Goal: Information Seeking & Learning: Learn about a topic

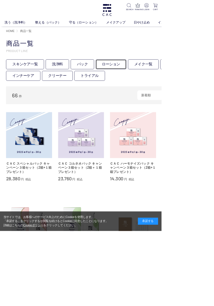
click at [149, 84] on link "ローション" at bounding box center [147, 85] width 41 height 13
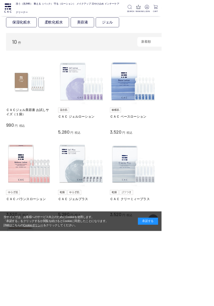
scroll to position [61, 0]
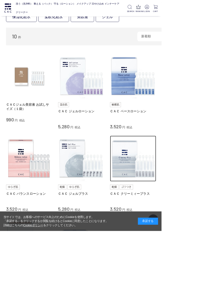
click at [185, 212] on img at bounding box center [176, 210] width 61 height 61
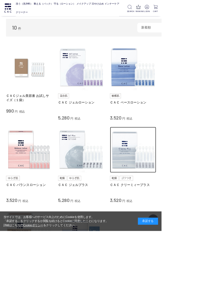
scroll to position [84, 0]
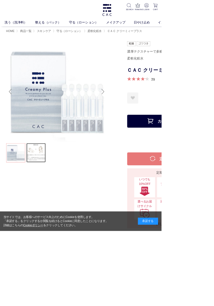
click at [49, 201] on link at bounding box center [47, 202] width 25 height 25
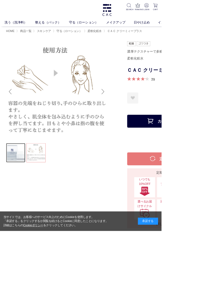
click at [21, 201] on link at bounding box center [20, 202] width 25 height 25
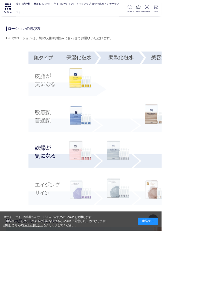
scroll to position [932, 0]
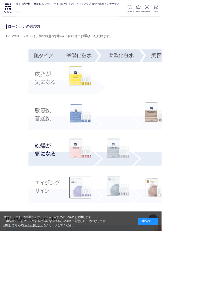
click at [108, 244] on img at bounding box center [106, 248] width 29 height 29
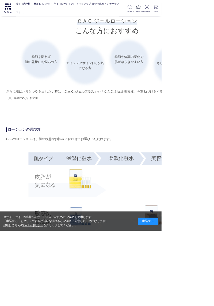
scroll to position [833, 0]
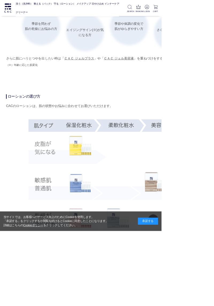
scroll to position [856, 0]
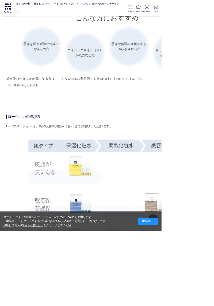
scroll to position [813, 0]
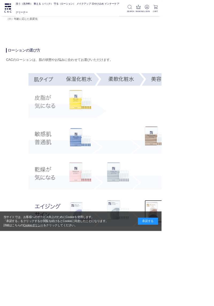
click at [204, 289] on img at bounding box center [206, 280] width 29 height 29
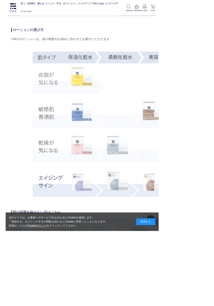
scroll to position [946, 0]
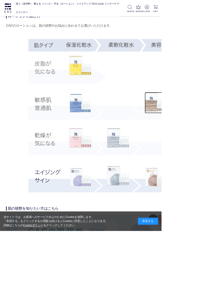
click at [208, 136] on img at bounding box center [206, 136] width 29 height 28
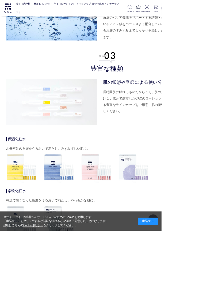
scroll to position [1757, 0]
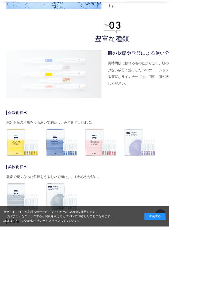
scroll to position [1844, 0]
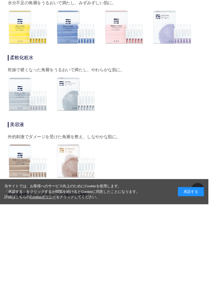
scroll to position [1895, 0]
